Goal: Task Accomplishment & Management: Complete application form

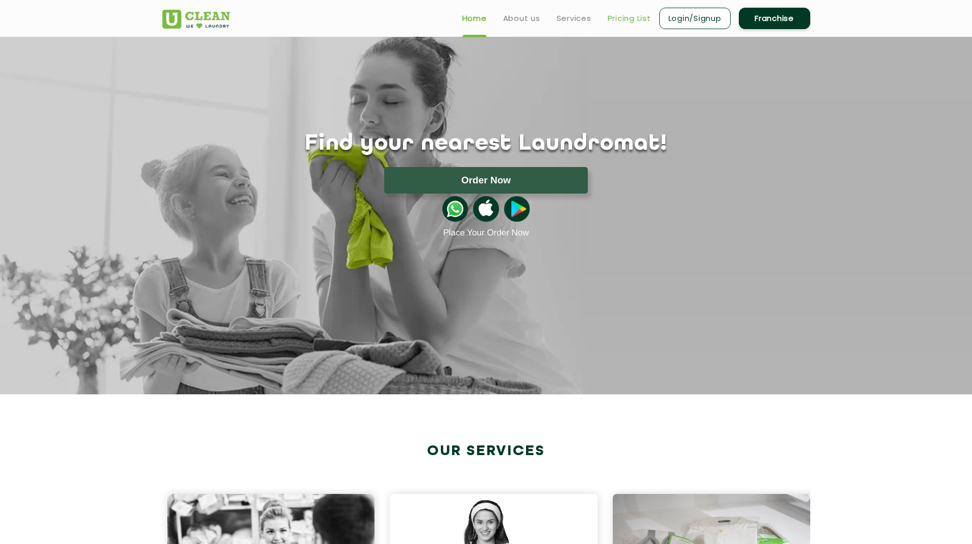
click at [608, 25] on link "Pricing List" at bounding box center [629, 18] width 43 height 12
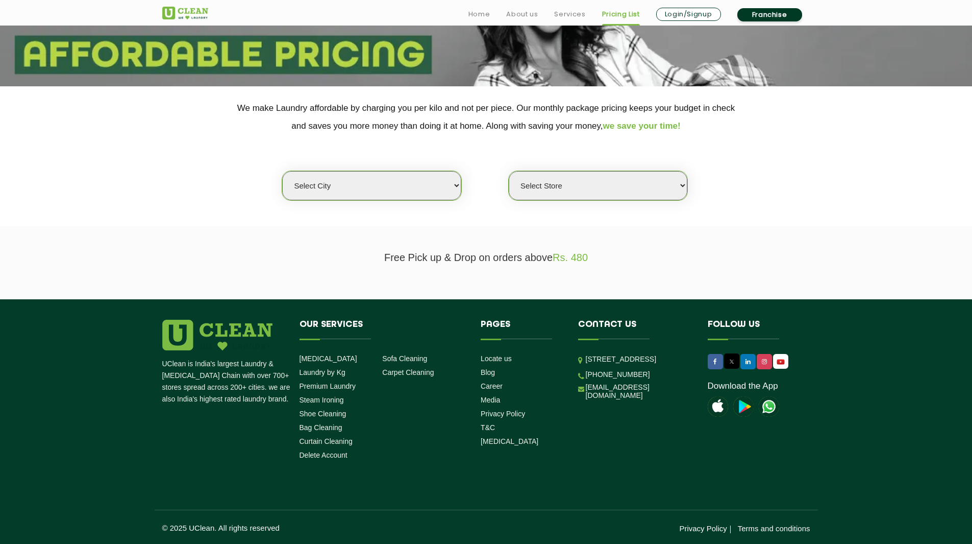
scroll to position [717, 0]
click at [282, 200] on select "Select city [GEOGRAPHIC_DATA] [GEOGRAPHIC_DATA] [GEOGRAPHIC_DATA] [GEOGRAPHIC_D…" at bounding box center [371, 185] width 179 height 29
select select "25"
click at [282, 200] on select "Select city [GEOGRAPHIC_DATA] [GEOGRAPHIC_DATA] [GEOGRAPHIC_DATA] [GEOGRAPHIC_D…" at bounding box center [371, 185] width 179 height 29
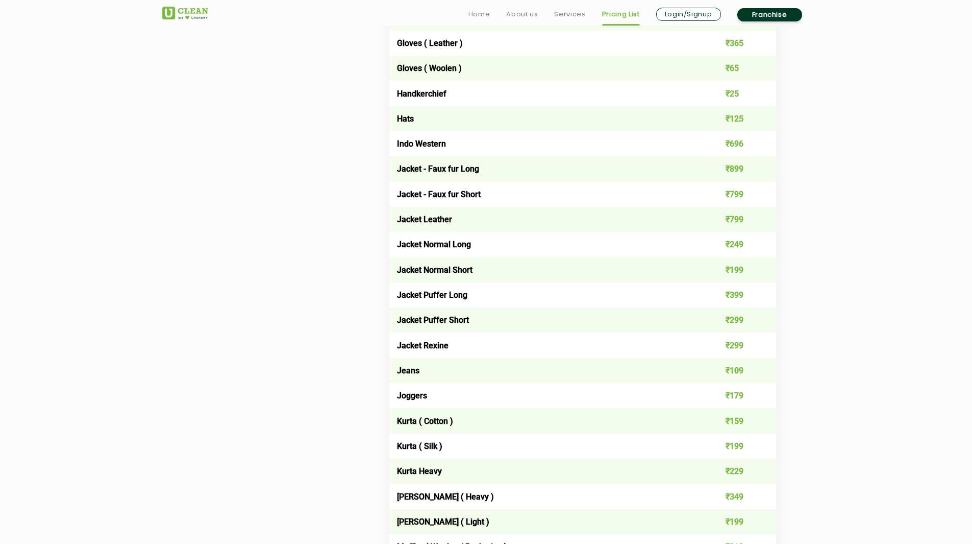
select select "55"
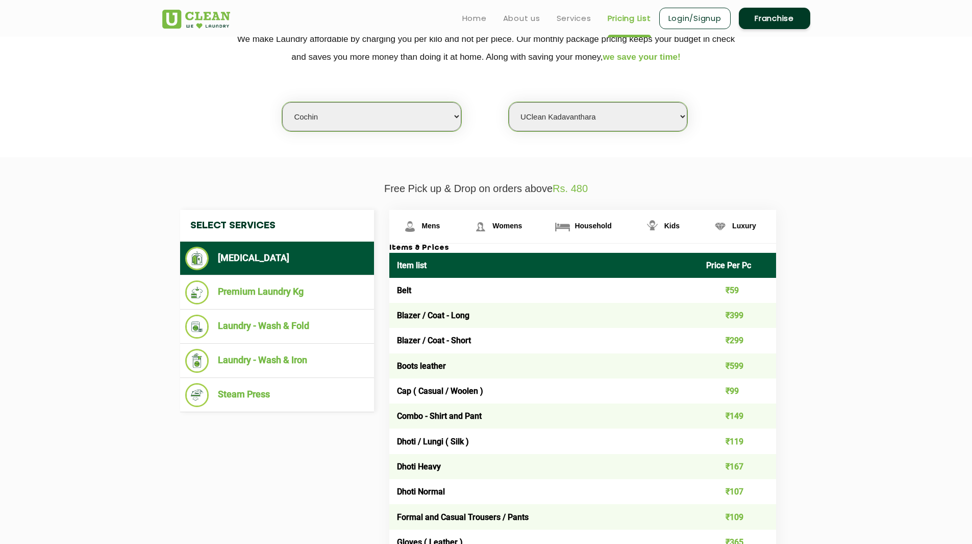
scroll to position [0, 0]
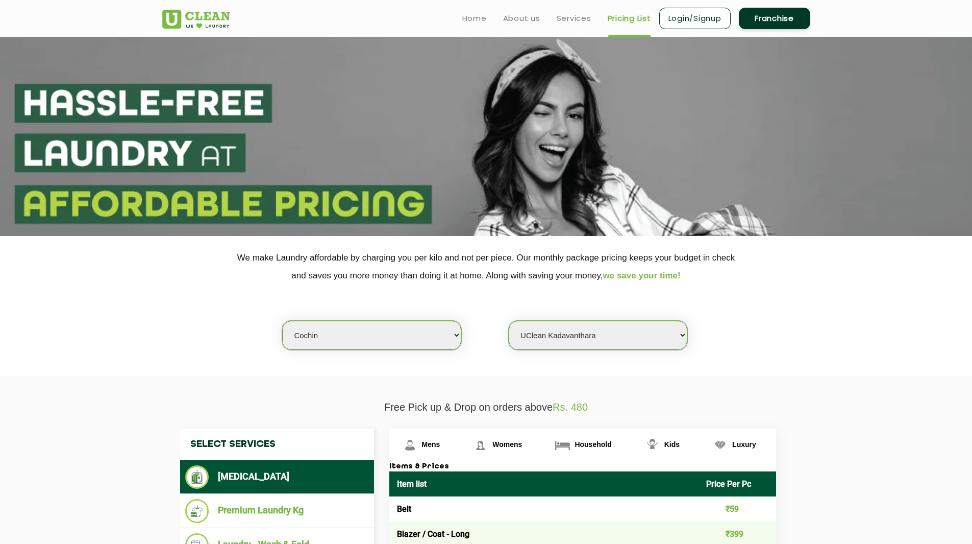
click at [739, 29] on link "Franchise" at bounding box center [774, 18] width 71 height 21
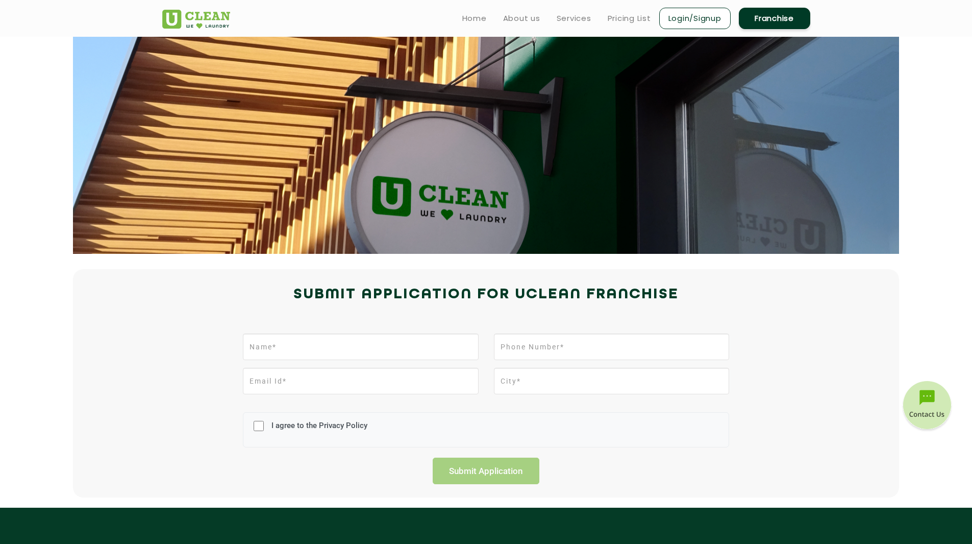
click at [739, 29] on link "Franchise" at bounding box center [774, 18] width 71 height 21
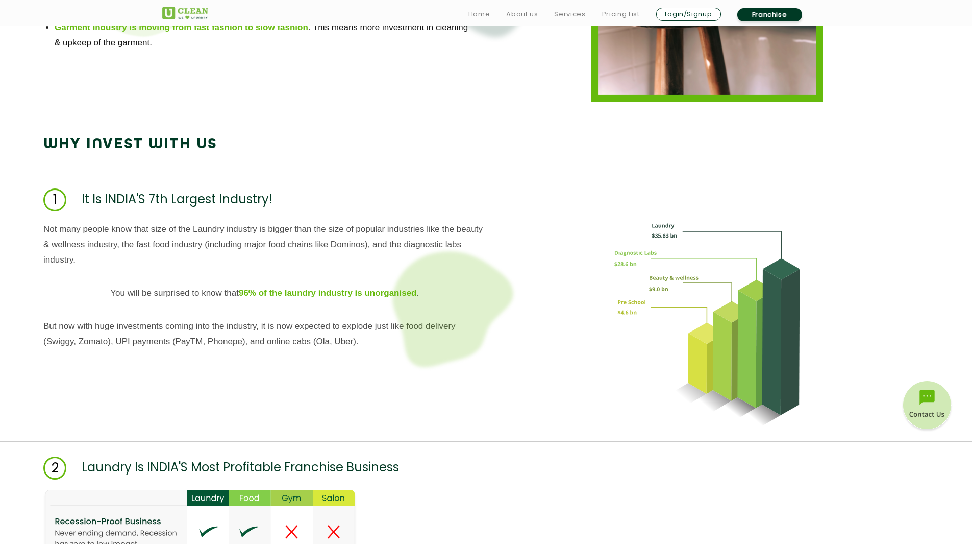
scroll to position [891, 0]
type input "Nissamudeen"
type input "9605996734"
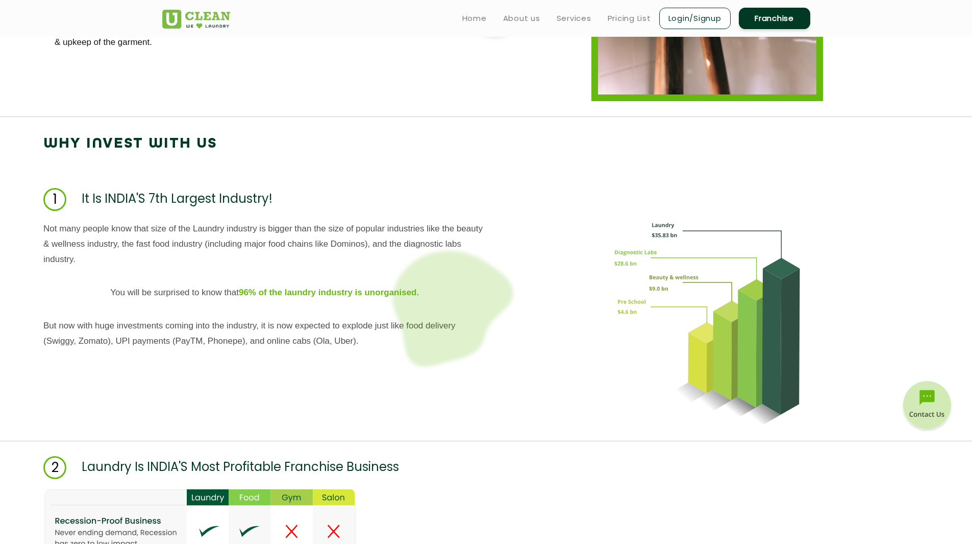
scroll to position [0, 28]
type input "[EMAIL_ADDRESS][DOMAIN_NAME]"
type input "Payyannur"
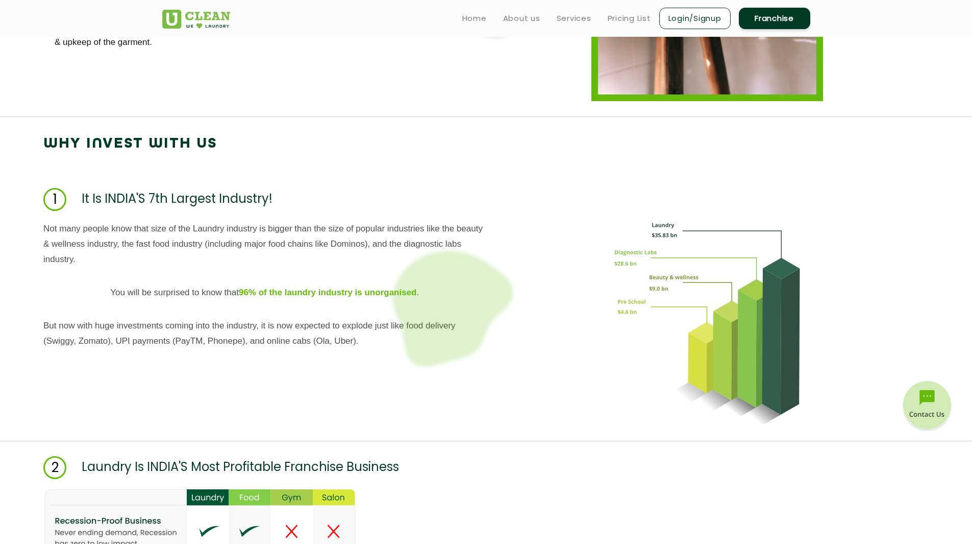
checkbox input "true"
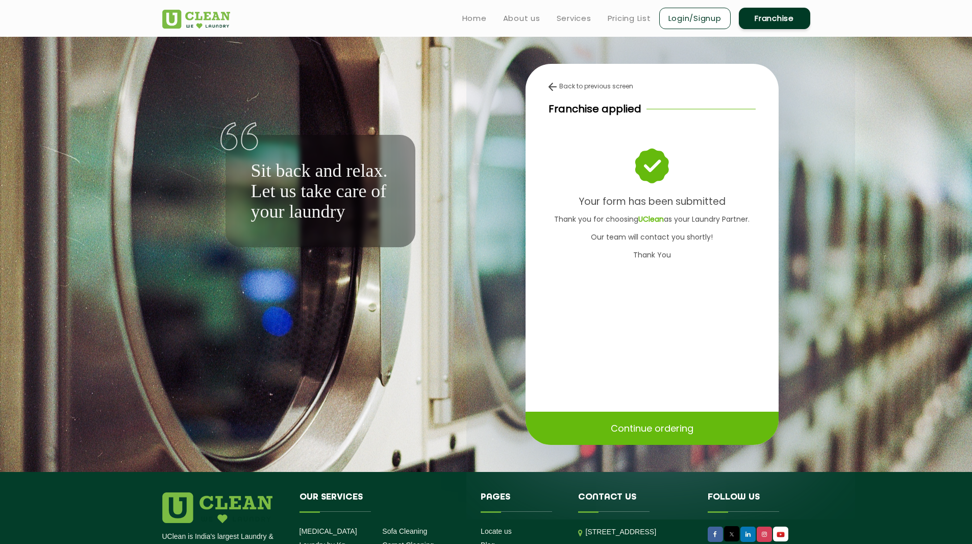
click at [0, 0] on input "text" at bounding box center [0, 0] width 0 height 0
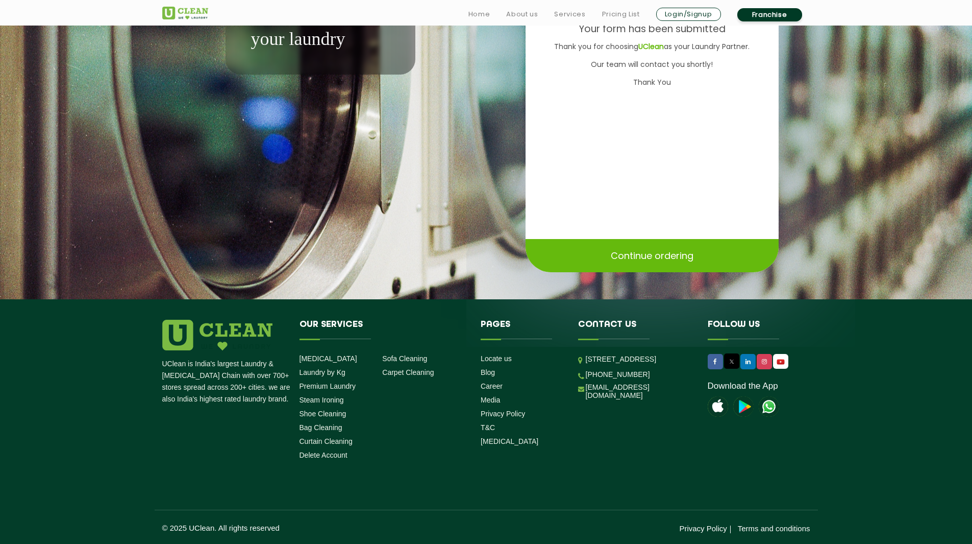
scroll to position [995, 0]
